Goal: Task Accomplishment & Management: Use online tool/utility

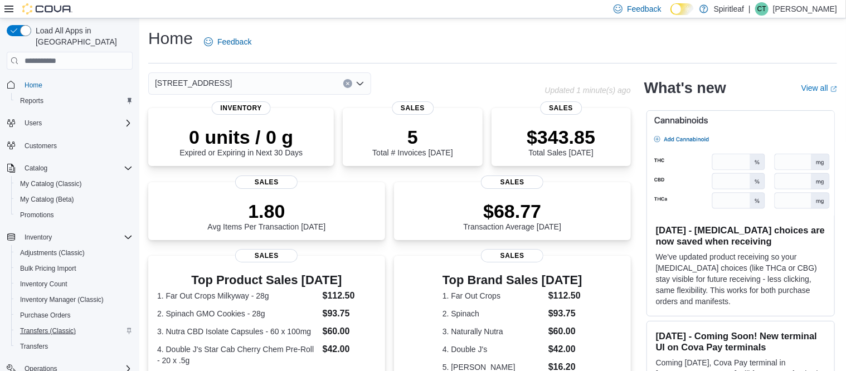
scroll to position [69, 0]
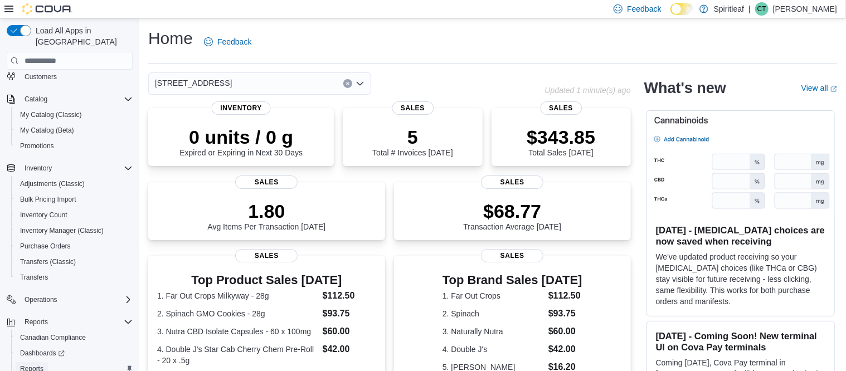
click at [37, 365] on span "Reports" at bounding box center [31, 369] width 23 height 9
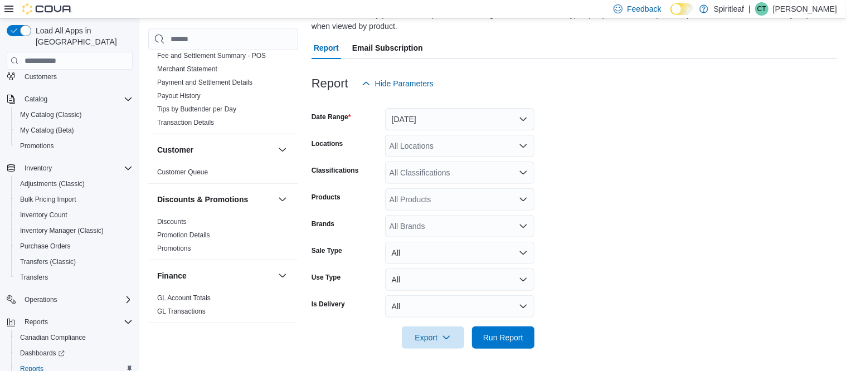
scroll to position [348, 0]
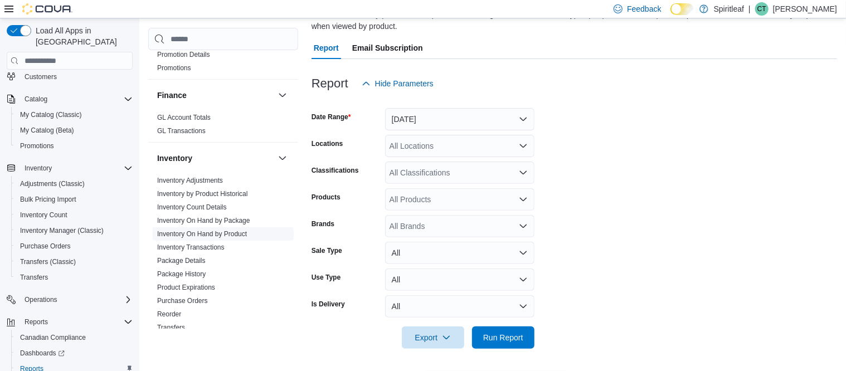
click at [223, 230] on link "Inventory On Hand by Product" at bounding box center [202, 234] width 90 height 8
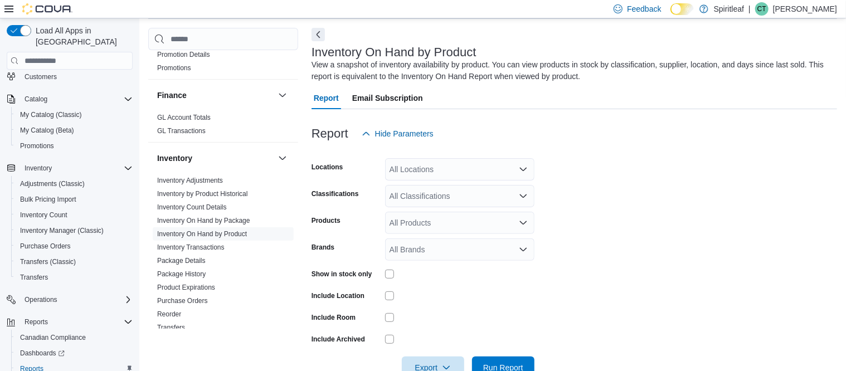
scroll to position [37, 0]
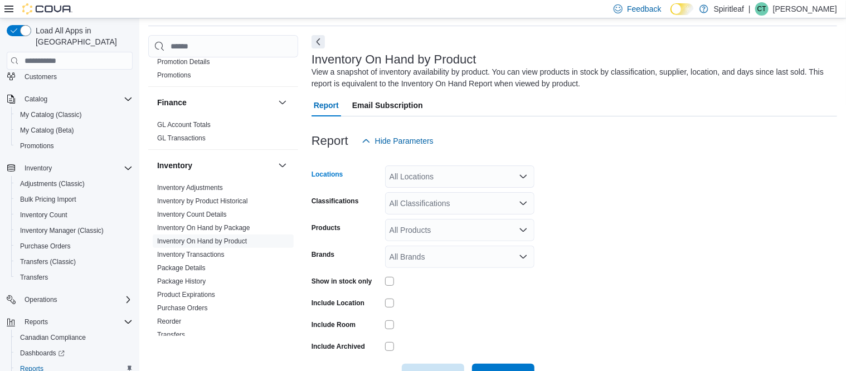
click at [430, 173] on div "All Locations" at bounding box center [459, 177] width 149 height 22
type input "***"
click at [439, 193] on span "551 - Spiritleaf College St (Toronto)" at bounding box center [464, 195] width 77 height 11
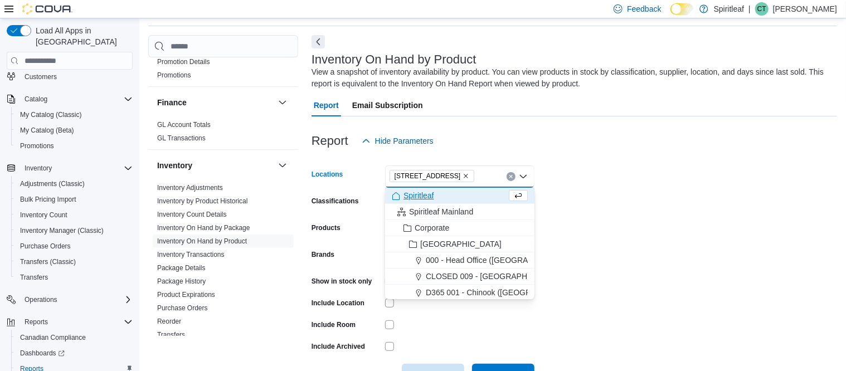
click at [651, 202] on form "Locations 551 - Spiritleaf College St (Toronto) Combo box. Selected. 551 - Spir…" at bounding box center [575, 269] width 526 height 234
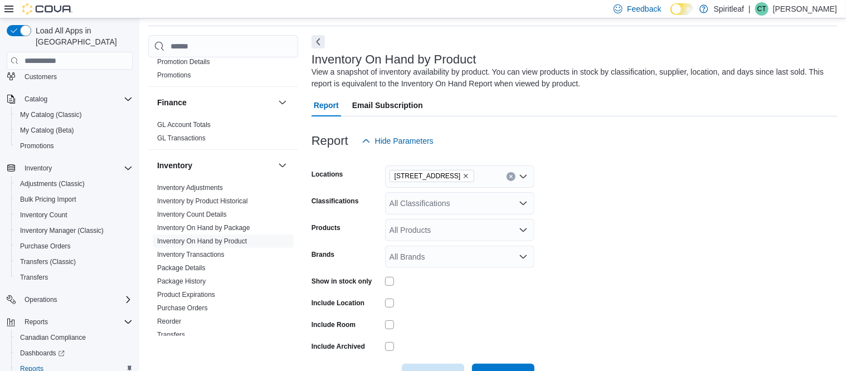
click at [464, 259] on div "All Brands" at bounding box center [459, 257] width 149 height 22
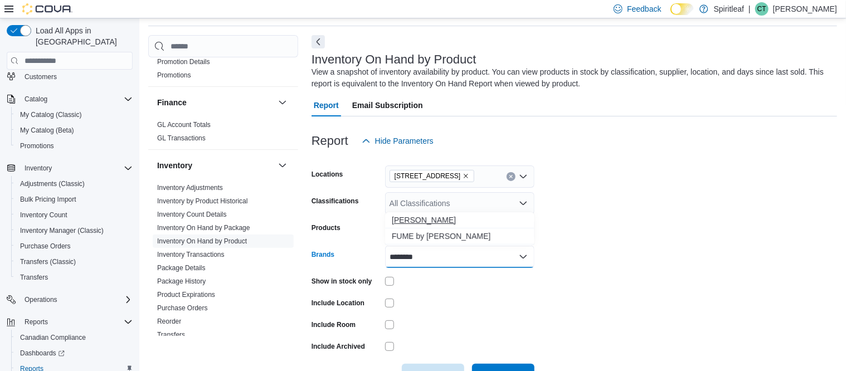
type input "********"
click at [446, 227] on button "Dom Jackson" at bounding box center [459, 220] width 149 height 16
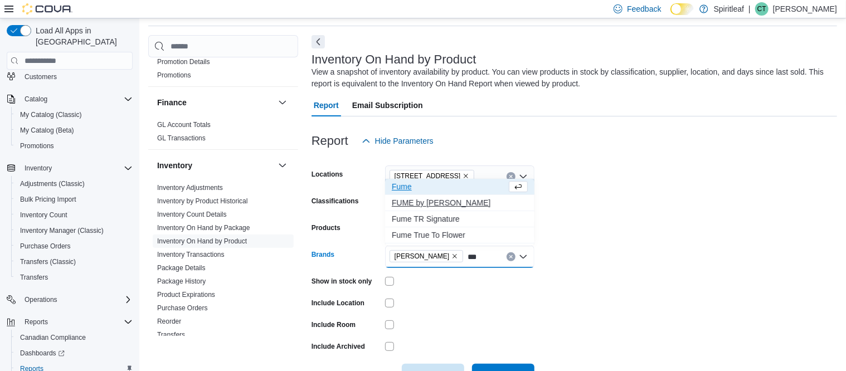
type input "***"
click at [451, 205] on span "FUME by Dom Jackson" at bounding box center [460, 202] width 136 height 11
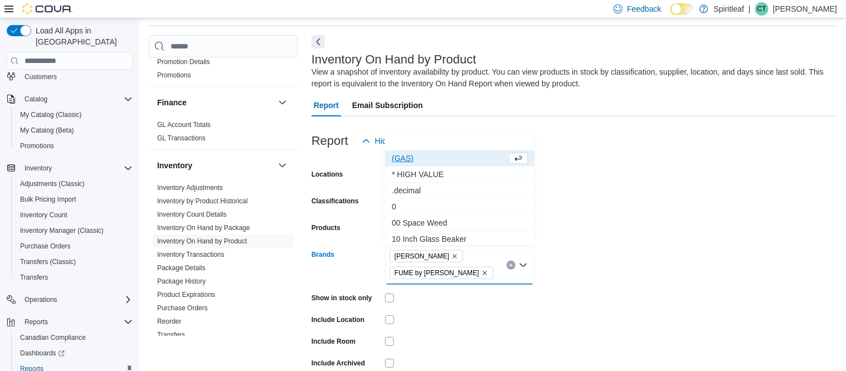
scroll to position [91, 0]
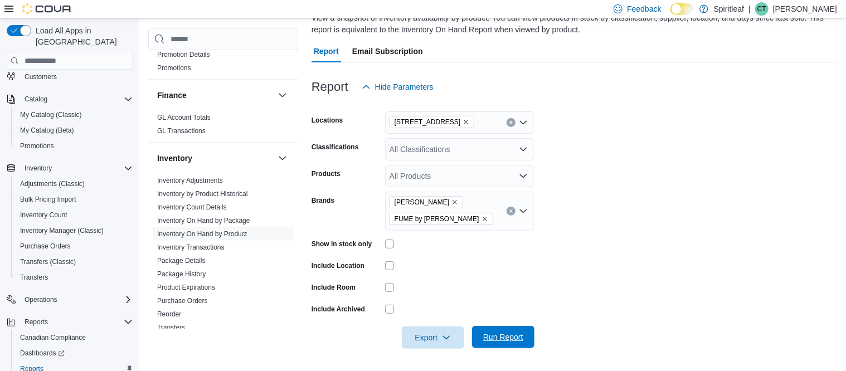
click at [508, 342] on span "Run Report" at bounding box center [503, 337] width 40 height 11
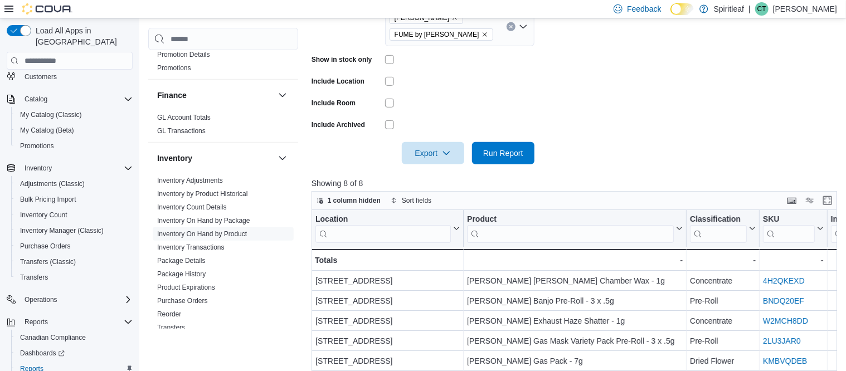
scroll to position [231, 0]
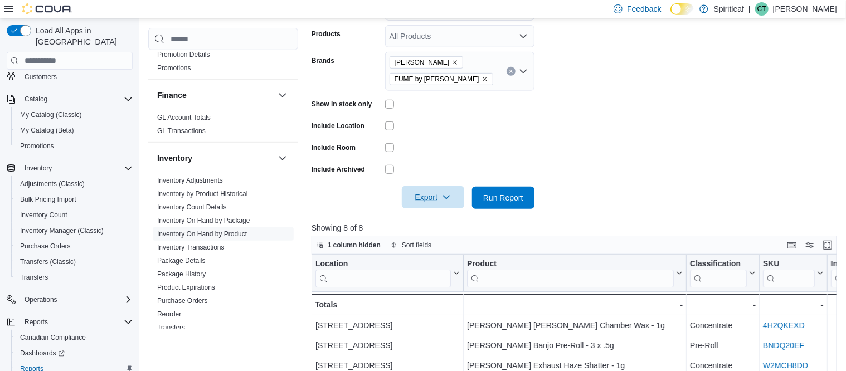
click at [452, 204] on span "Export" at bounding box center [433, 197] width 49 height 22
click at [438, 226] on button "Export to Excel" at bounding box center [435, 220] width 64 height 22
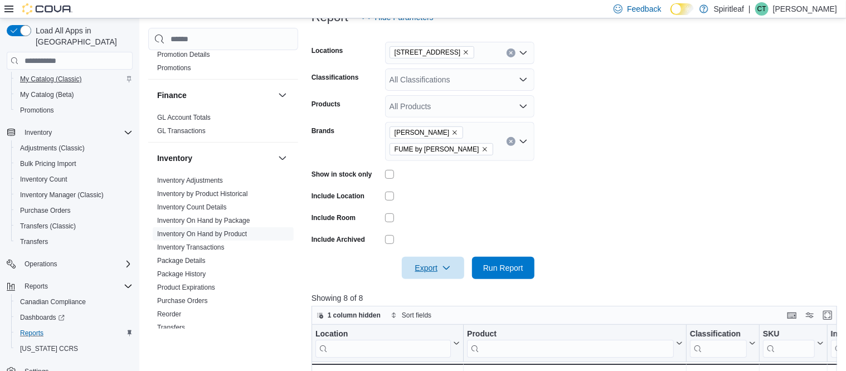
scroll to position [111, 0]
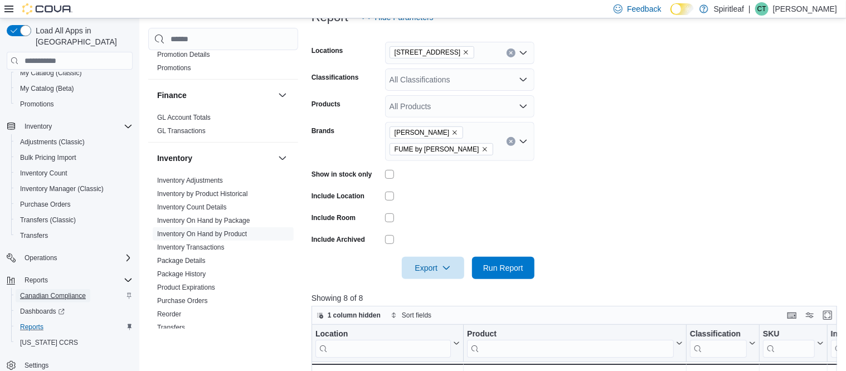
click at [42, 292] on span "Canadian Compliance" at bounding box center [53, 296] width 66 height 9
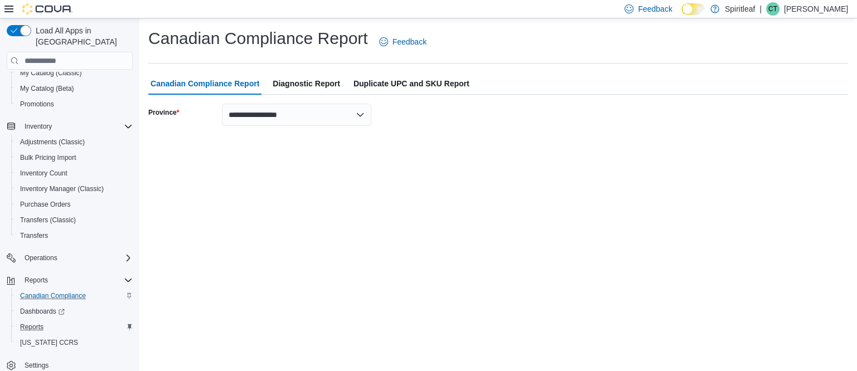
click at [327, 81] on span "Diagnostic Report" at bounding box center [306, 83] width 67 height 22
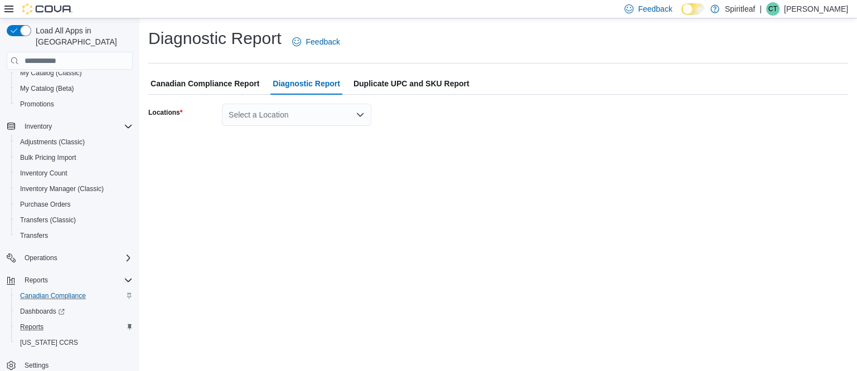
click at [284, 117] on div "Select a Location" at bounding box center [296, 115] width 149 height 22
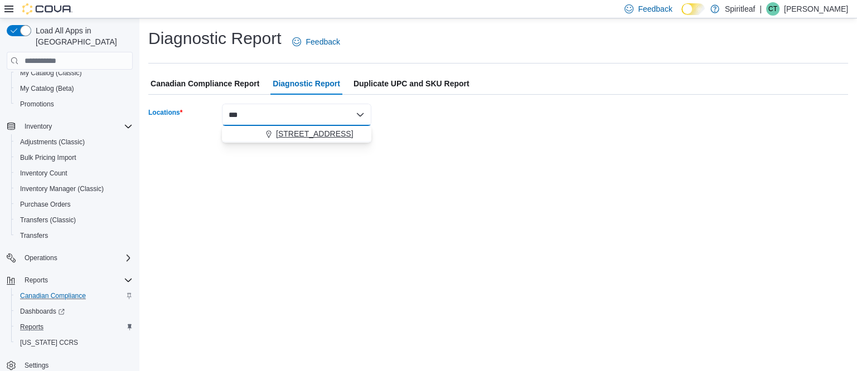
type input "***"
click at [298, 131] on span "551 - Spiritleaf College St (Toronto)" at bounding box center [314, 133] width 77 height 11
select select "******"
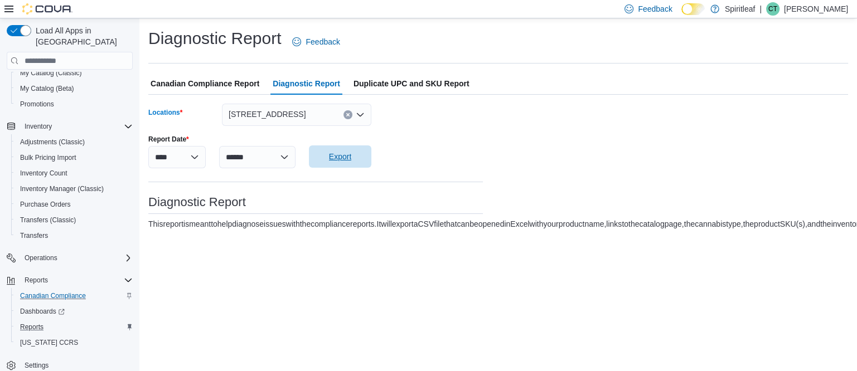
click at [354, 157] on span "Export" at bounding box center [340, 157] width 49 height 22
